Goal: Information Seeking & Learning: Check status

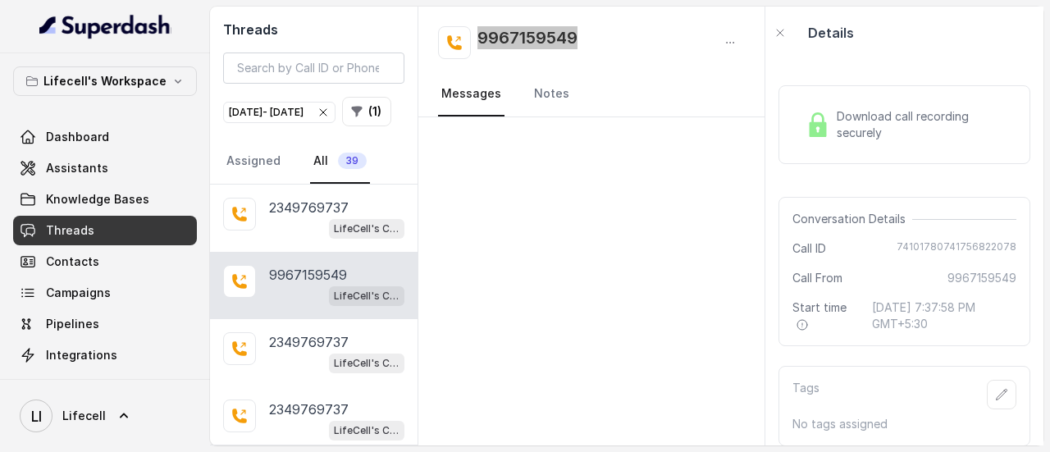
scroll to position [574, 0]
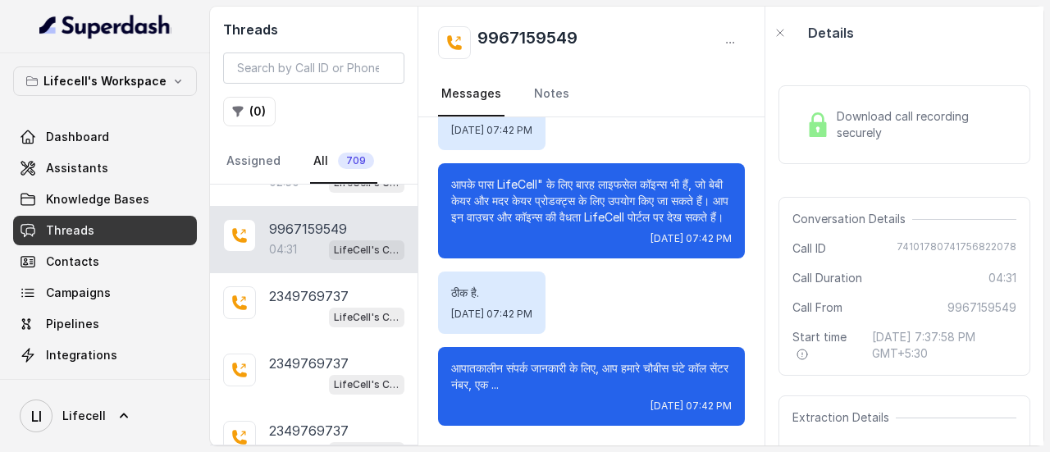
scroll to position [267, 0]
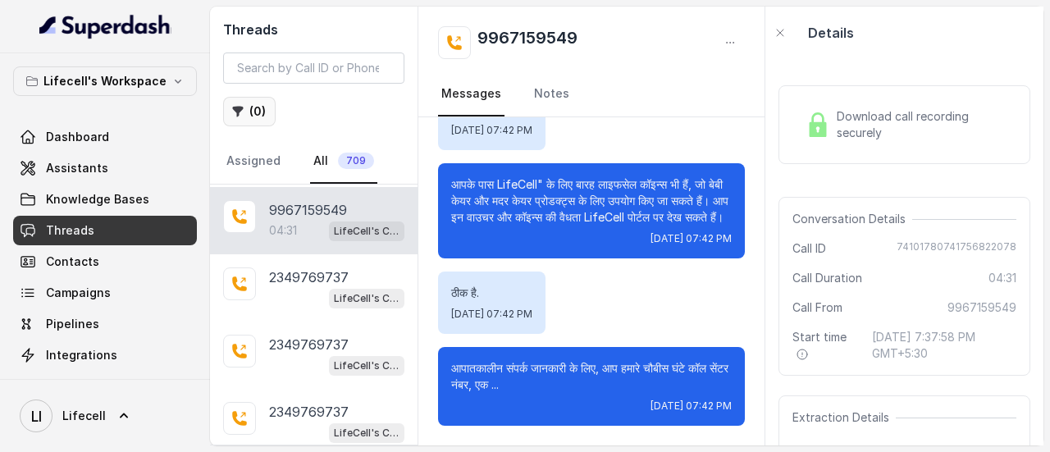
click at [264, 109] on button "( 0 )" at bounding box center [249, 112] width 53 height 30
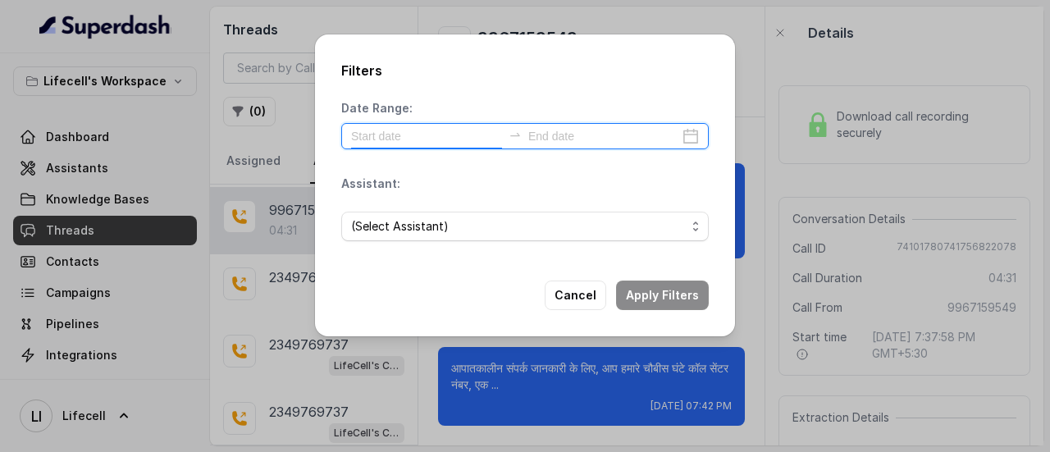
click at [449, 133] on input at bounding box center [426, 136] width 151 height 18
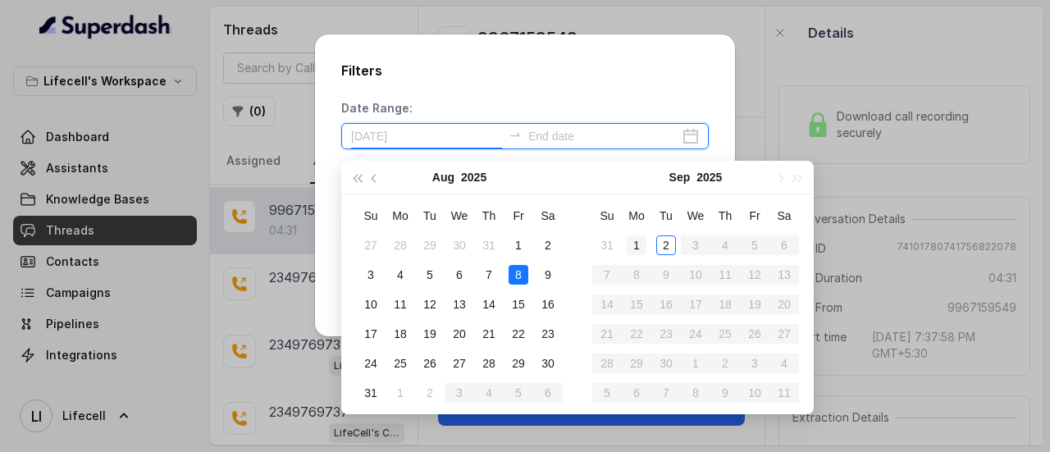
type input "[DATE]"
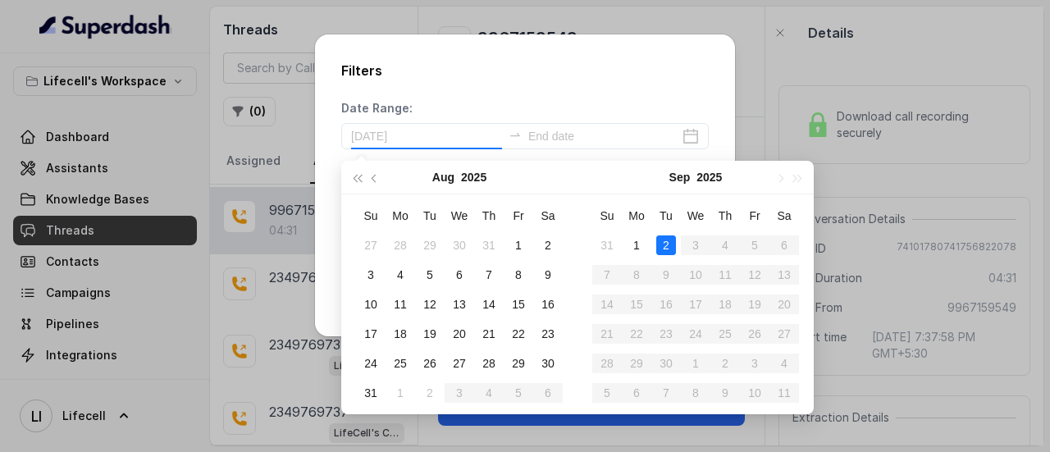
click at [658, 247] on div "2" at bounding box center [666, 245] width 20 height 20
type input "[DATE]"
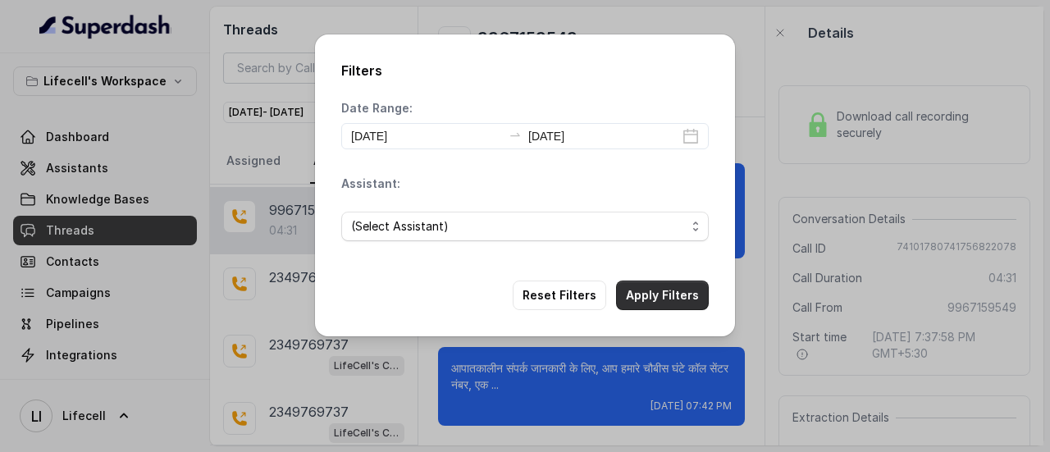
click at [657, 293] on button "Apply Filters" at bounding box center [662, 296] width 93 height 30
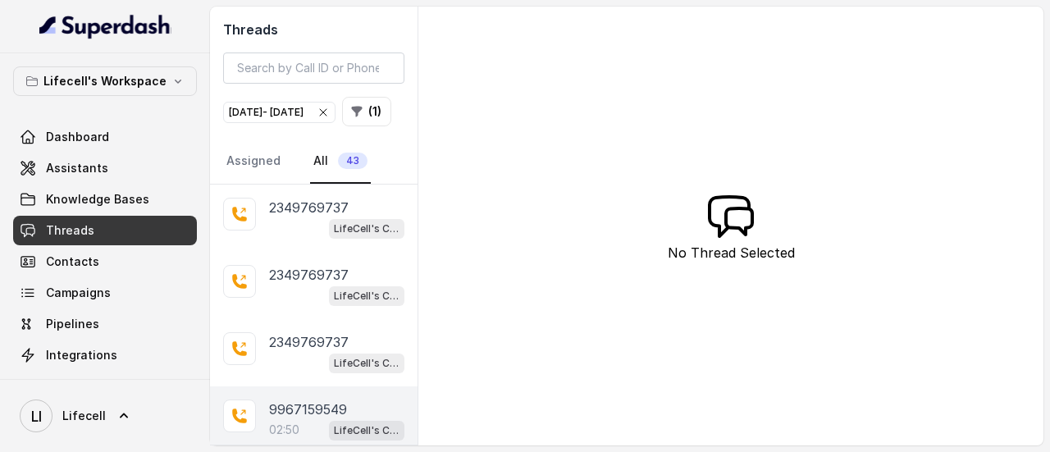
click at [338, 421] on div "9967159549 02:50 LifeCell's Call Assistant" at bounding box center [314, 419] width 208 height 67
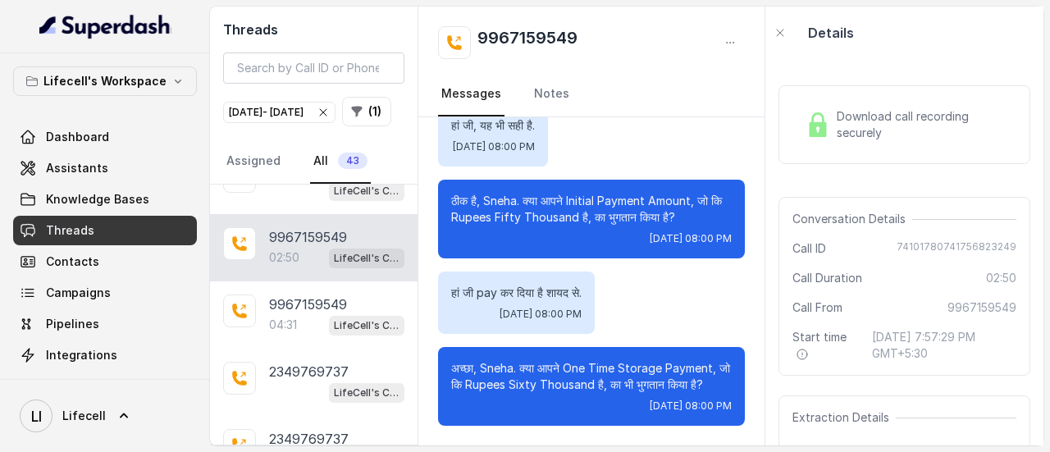
scroll to position [180, 0]
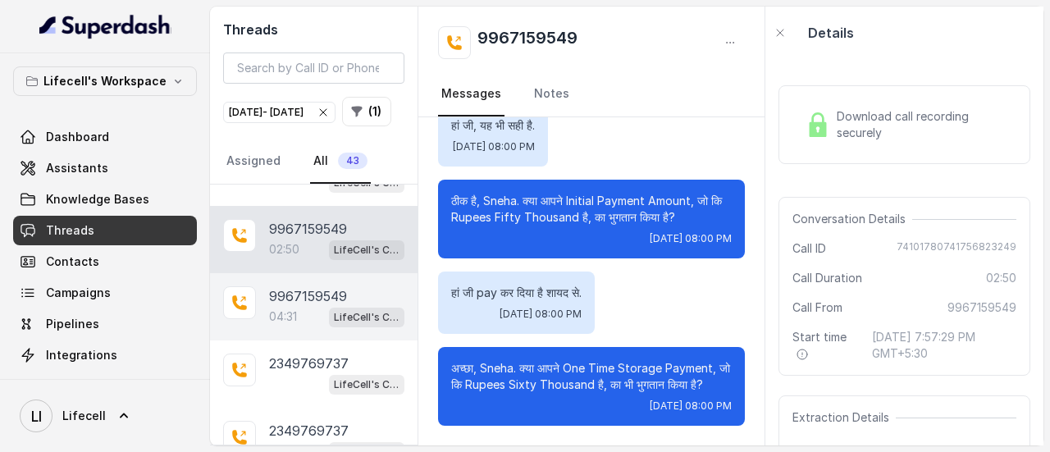
click at [338, 306] on p "9967159549" at bounding box center [308, 296] width 78 height 20
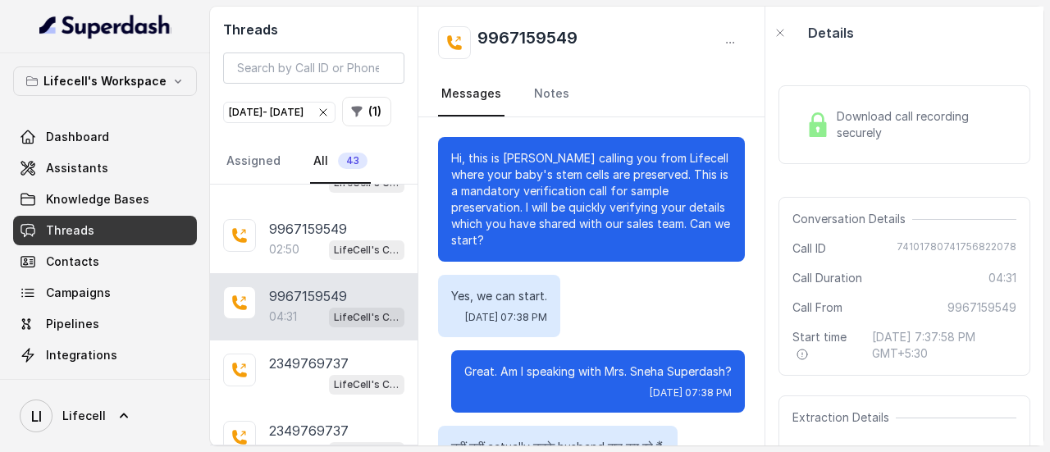
scroll to position [3569, 0]
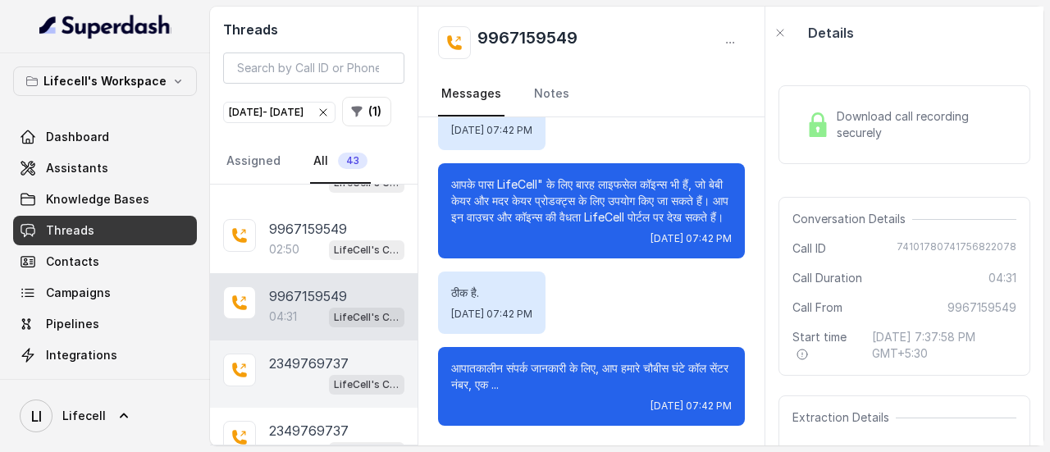
click at [347, 373] on p "2349769737" at bounding box center [309, 364] width 80 height 20
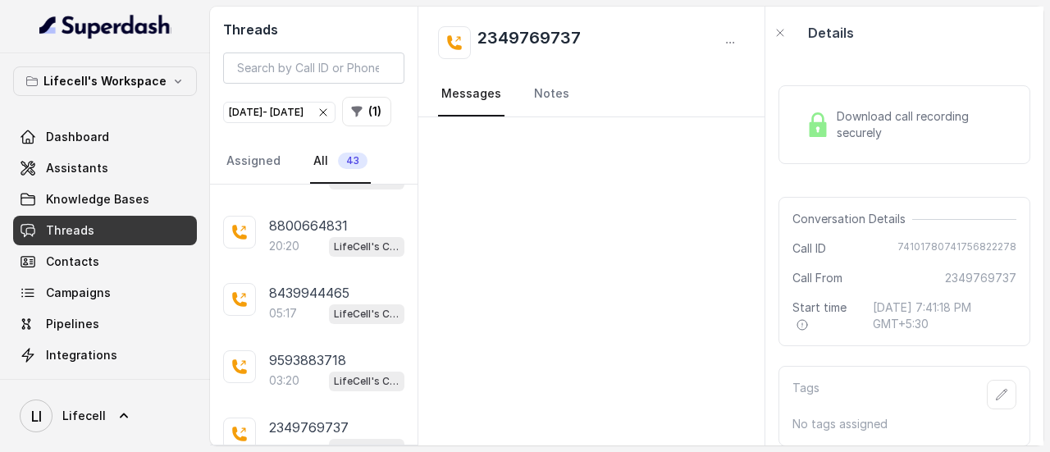
scroll to position [952, 0]
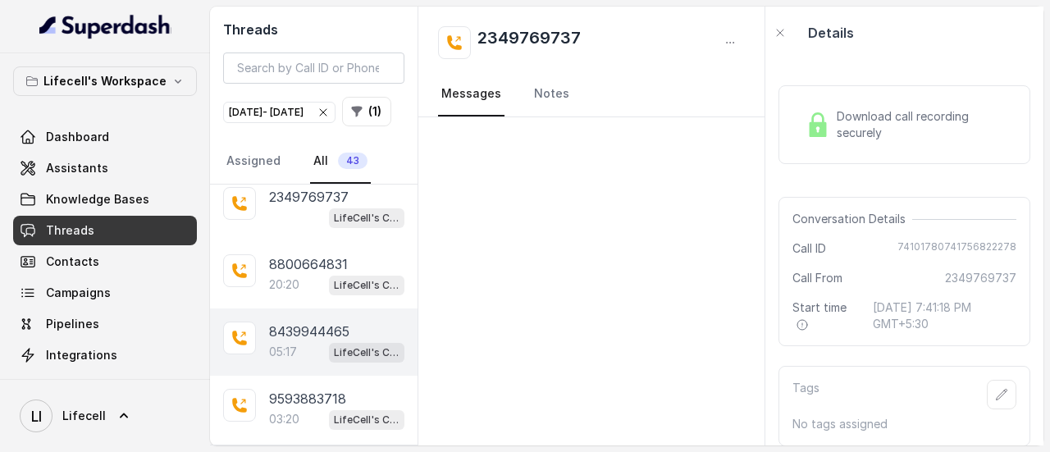
click at [331, 341] on p "8439944465" at bounding box center [309, 332] width 80 height 20
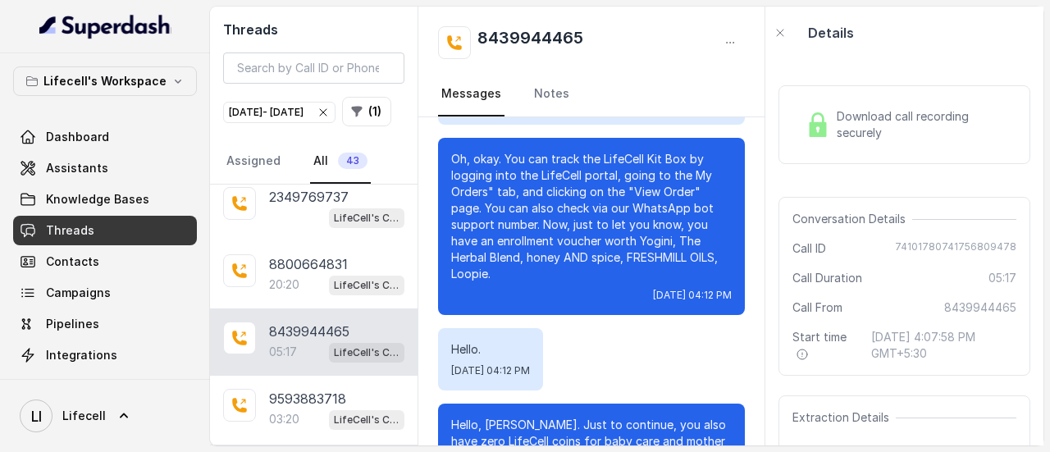
scroll to position [3569, 0]
